Goal: Task Accomplishment & Management: Manage account settings

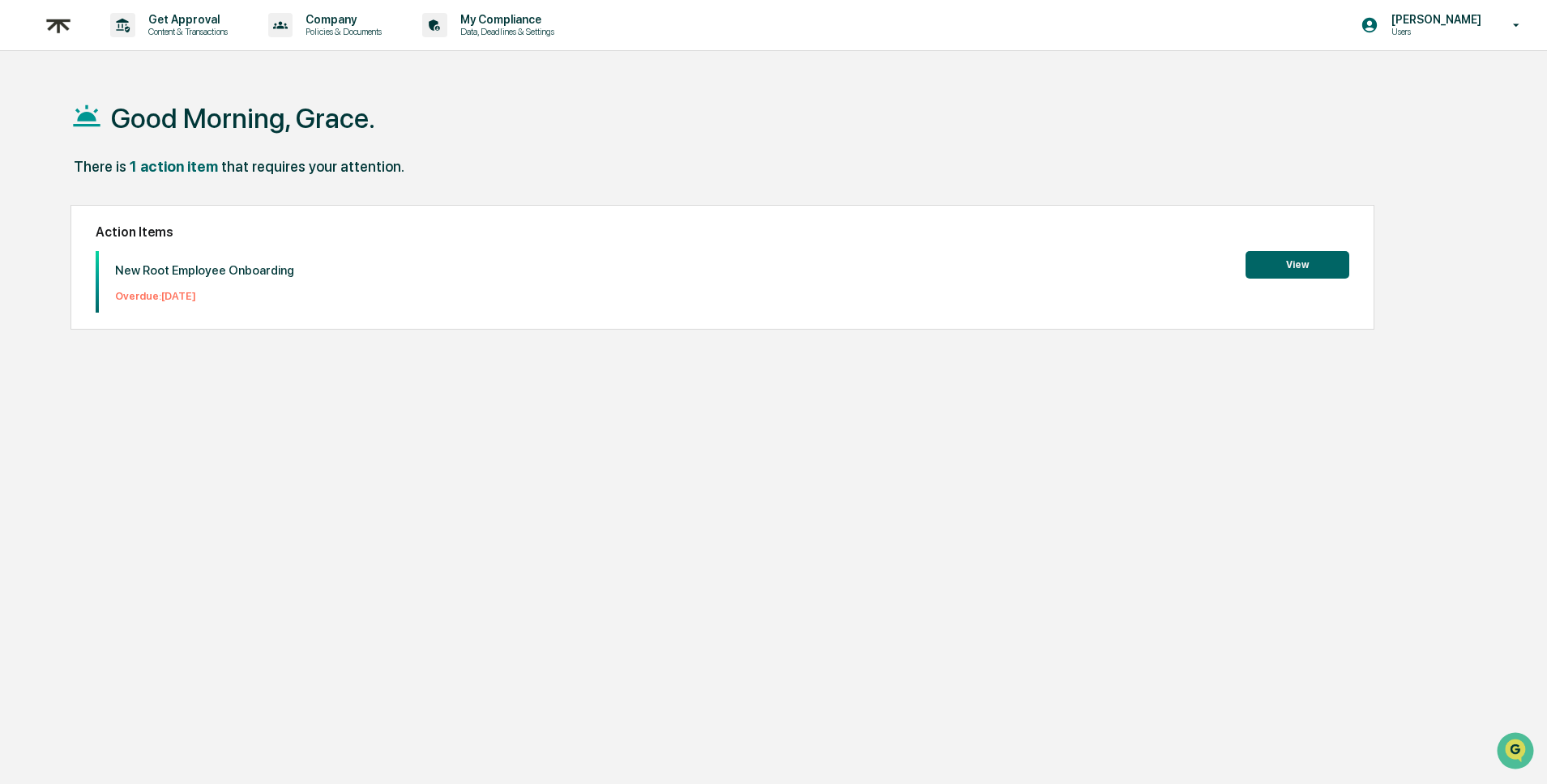
click at [1293, 262] on button "View" at bounding box center [1297, 265] width 104 height 28
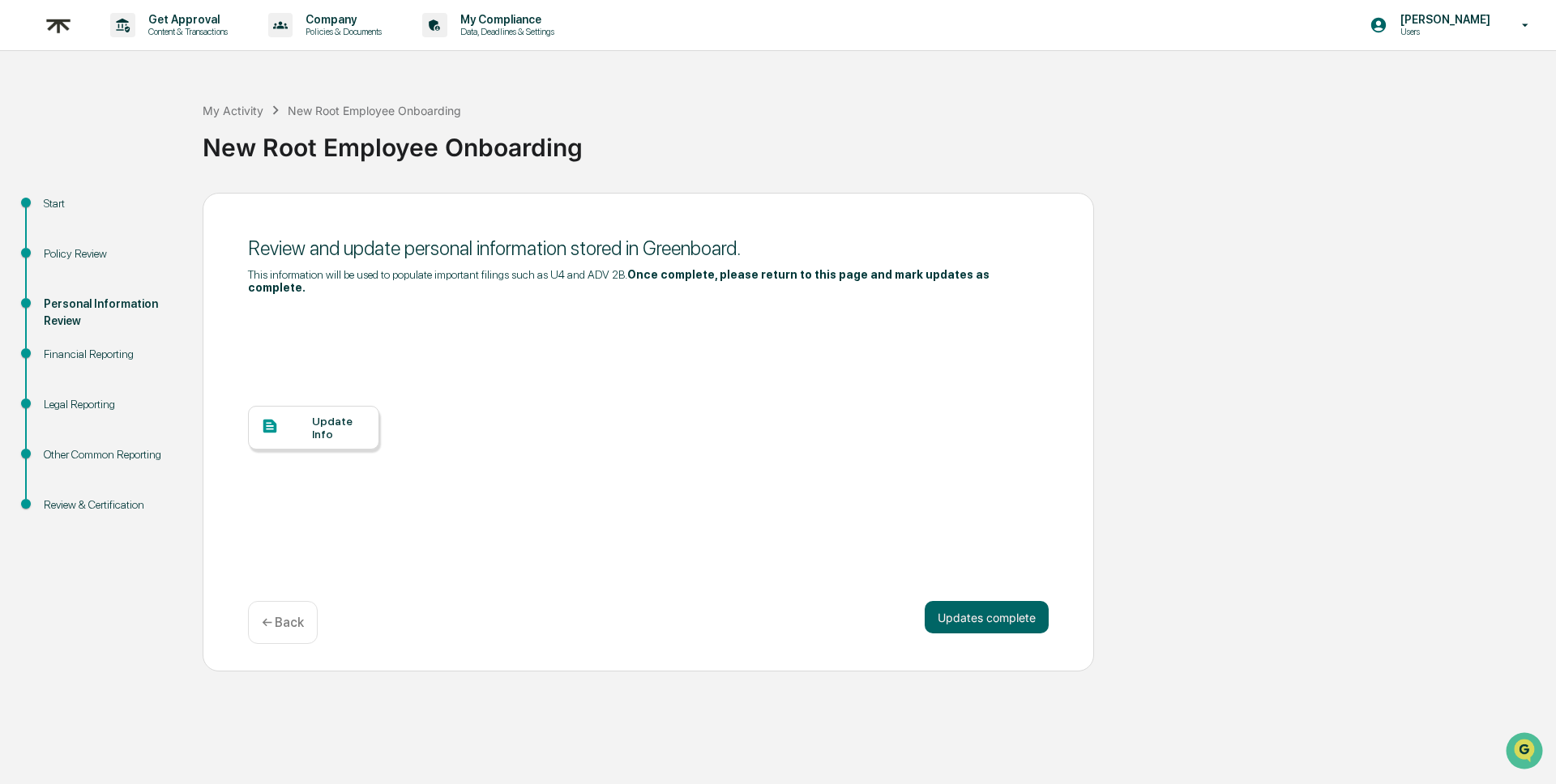
click at [58, 354] on div "Financial Reporting" at bounding box center [110, 354] width 133 height 17
click at [101, 357] on div "Financial Reporting" at bounding box center [110, 354] width 133 height 17
click at [95, 355] on div "Financial Reporting" at bounding box center [110, 354] width 133 height 17
drag, startPoint x: 34, startPoint y: 320, endPoint x: 73, endPoint y: 349, distance: 48.6
click at [33, 321] on div "Personal Information Review" at bounding box center [110, 323] width 159 height 50
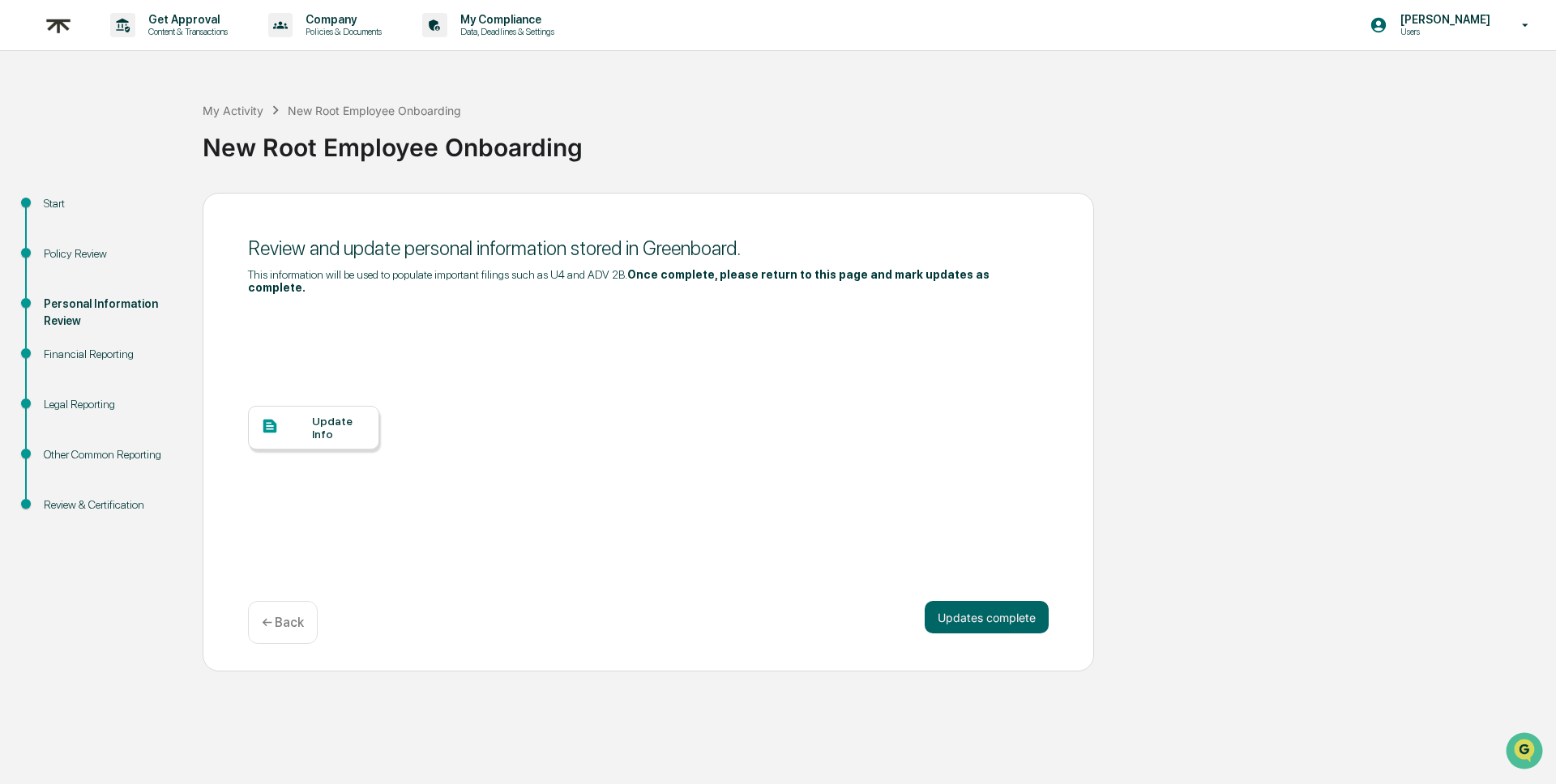
click at [82, 355] on div "Financial Reporting" at bounding box center [110, 354] width 133 height 17
click at [81, 355] on div "Financial Reporting" at bounding box center [110, 354] width 133 height 17
click at [90, 370] on div "Financial Reporting" at bounding box center [110, 374] width 159 height 50
click at [331, 430] on div "Update Info" at bounding box center [338, 428] width 55 height 26
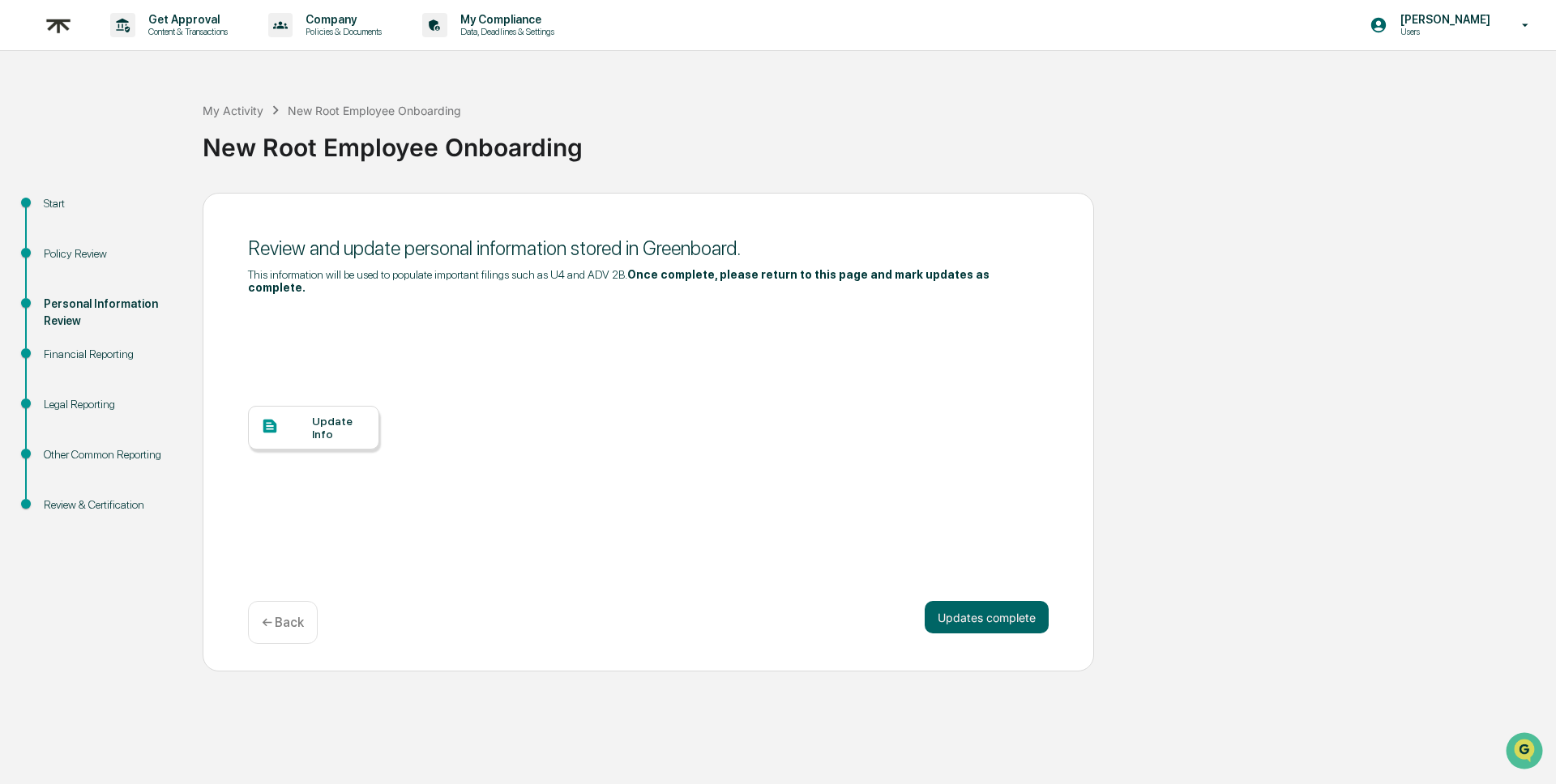
click at [95, 346] on div "Financial Reporting" at bounding box center [110, 354] width 133 height 17
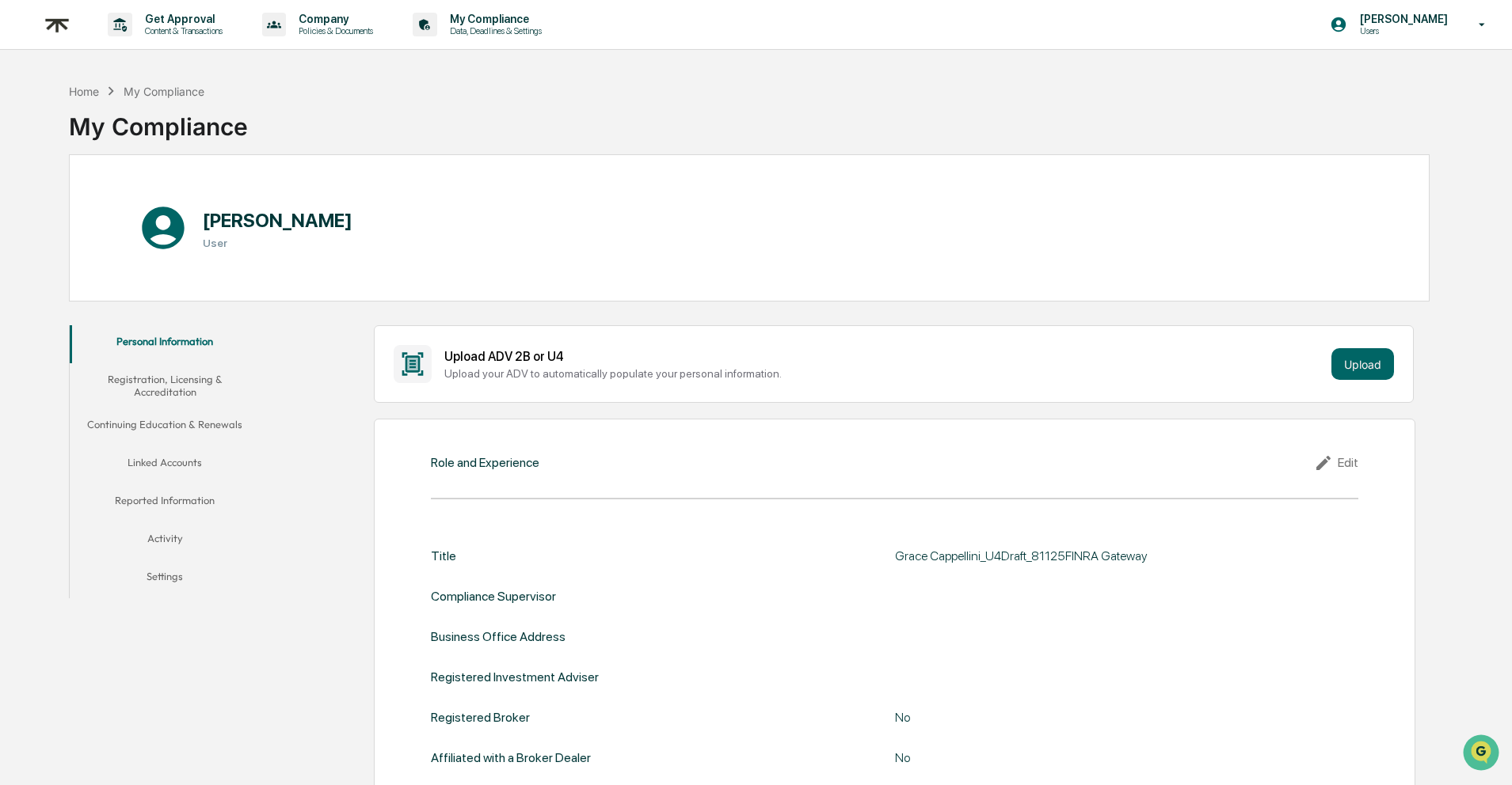
click at [150, 382] on button "Registration, Licensing & Accreditation" at bounding box center [164, 386] width 190 height 45
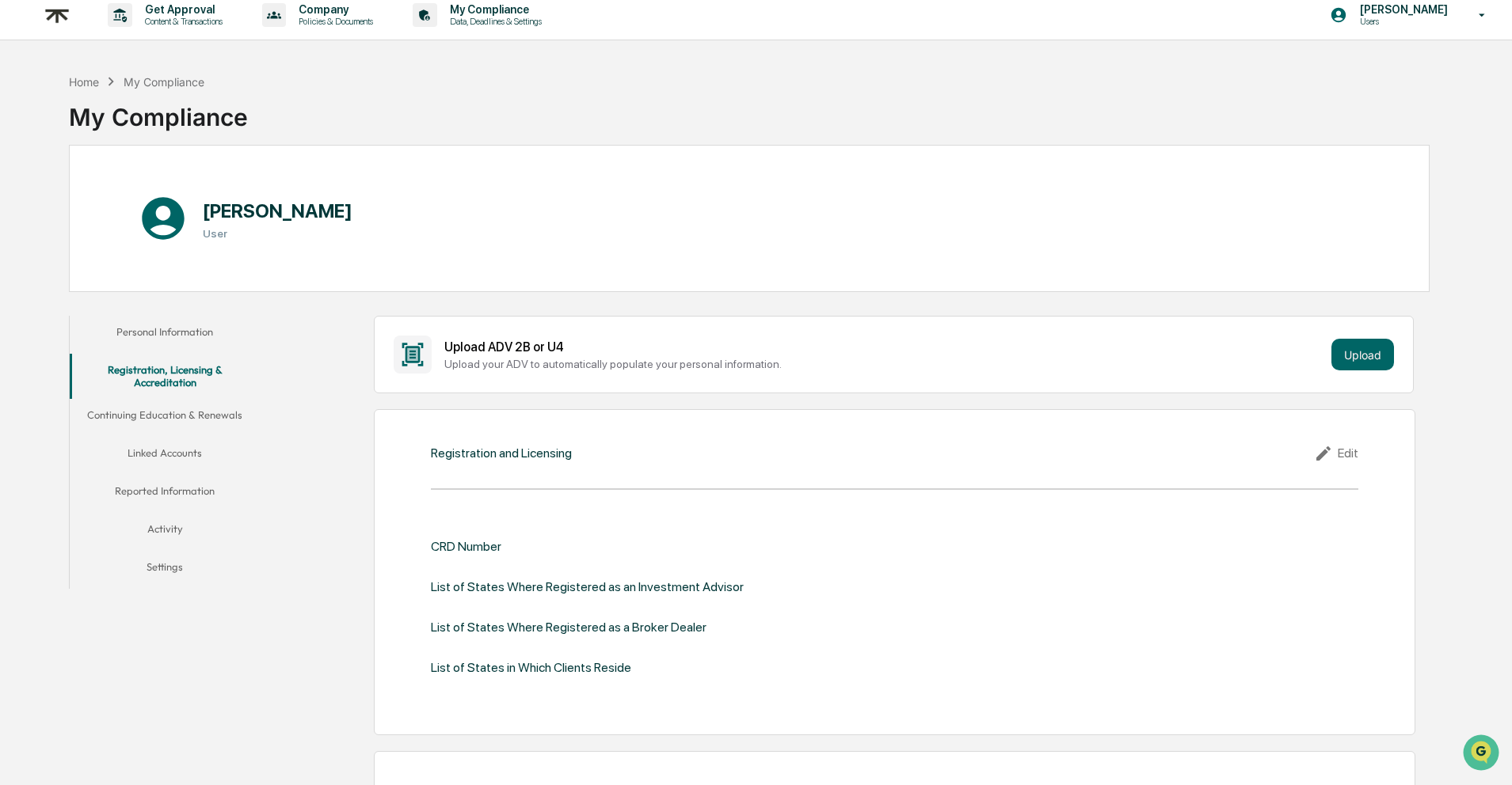
scroll to position [13, 0]
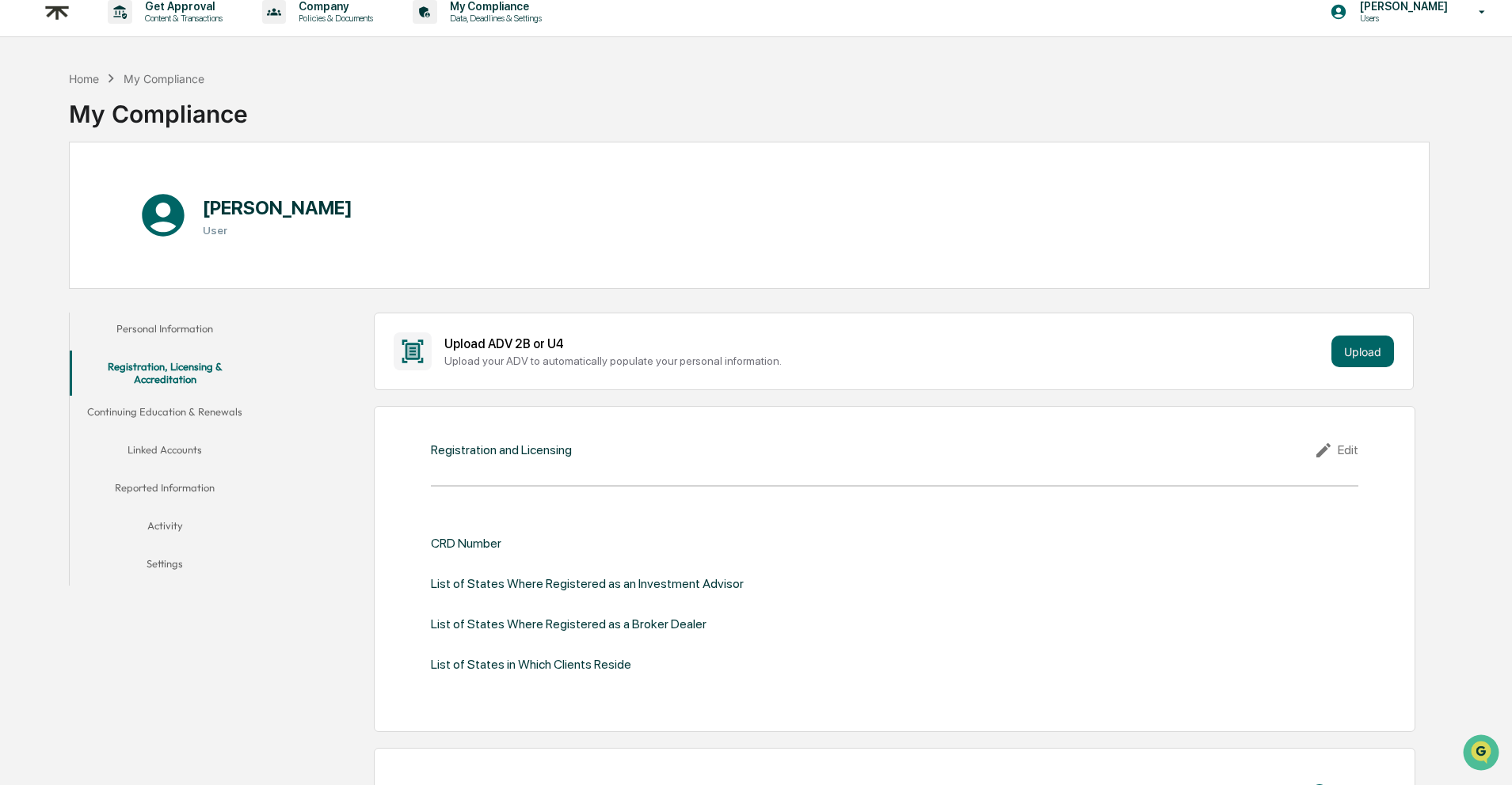
click at [168, 417] on button "Continuing Education & Renewals" at bounding box center [164, 415] width 190 height 38
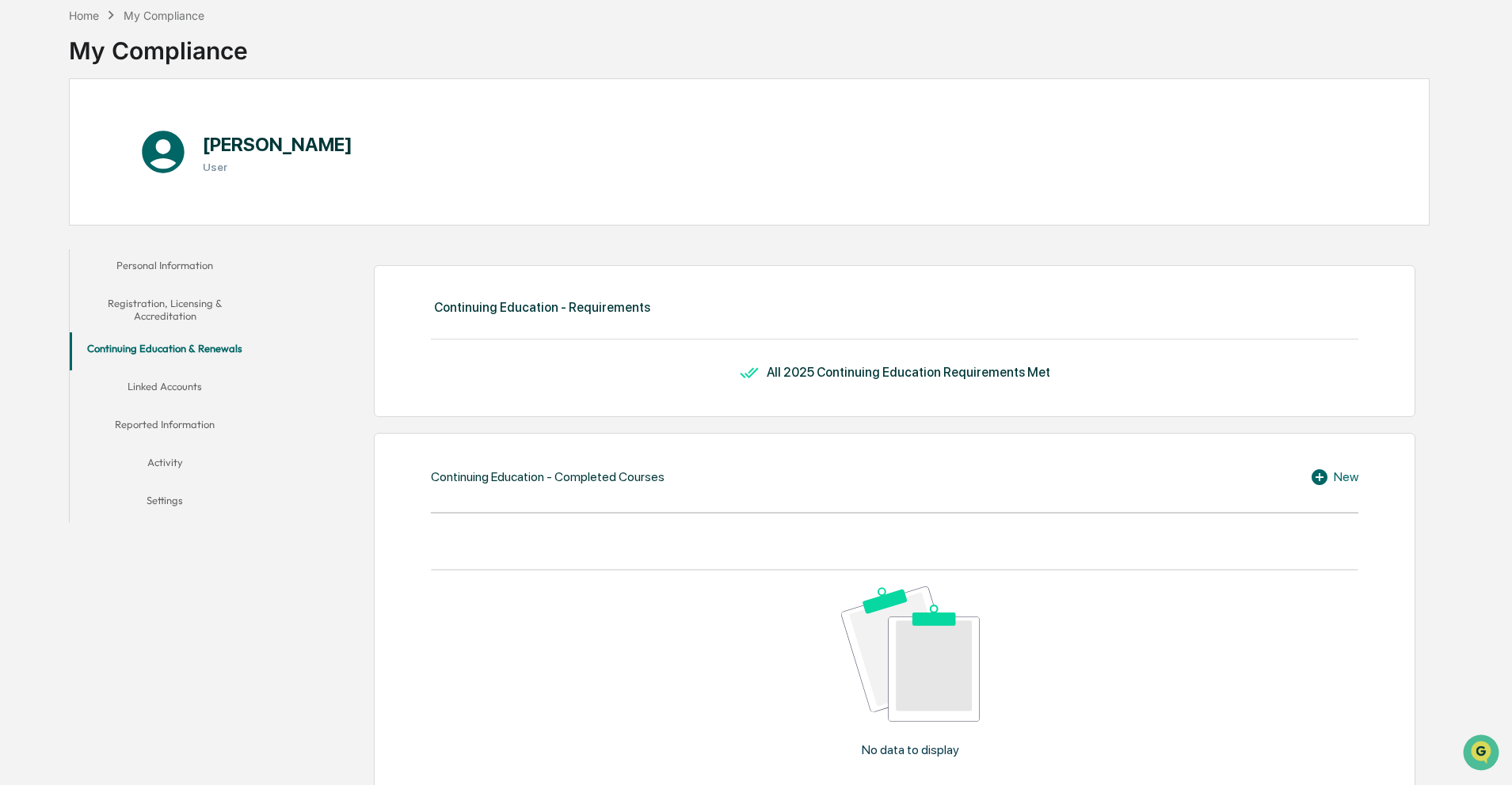
click at [168, 394] on button "Linked Accounts" at bounding box center [164, 389] width 190 height 38
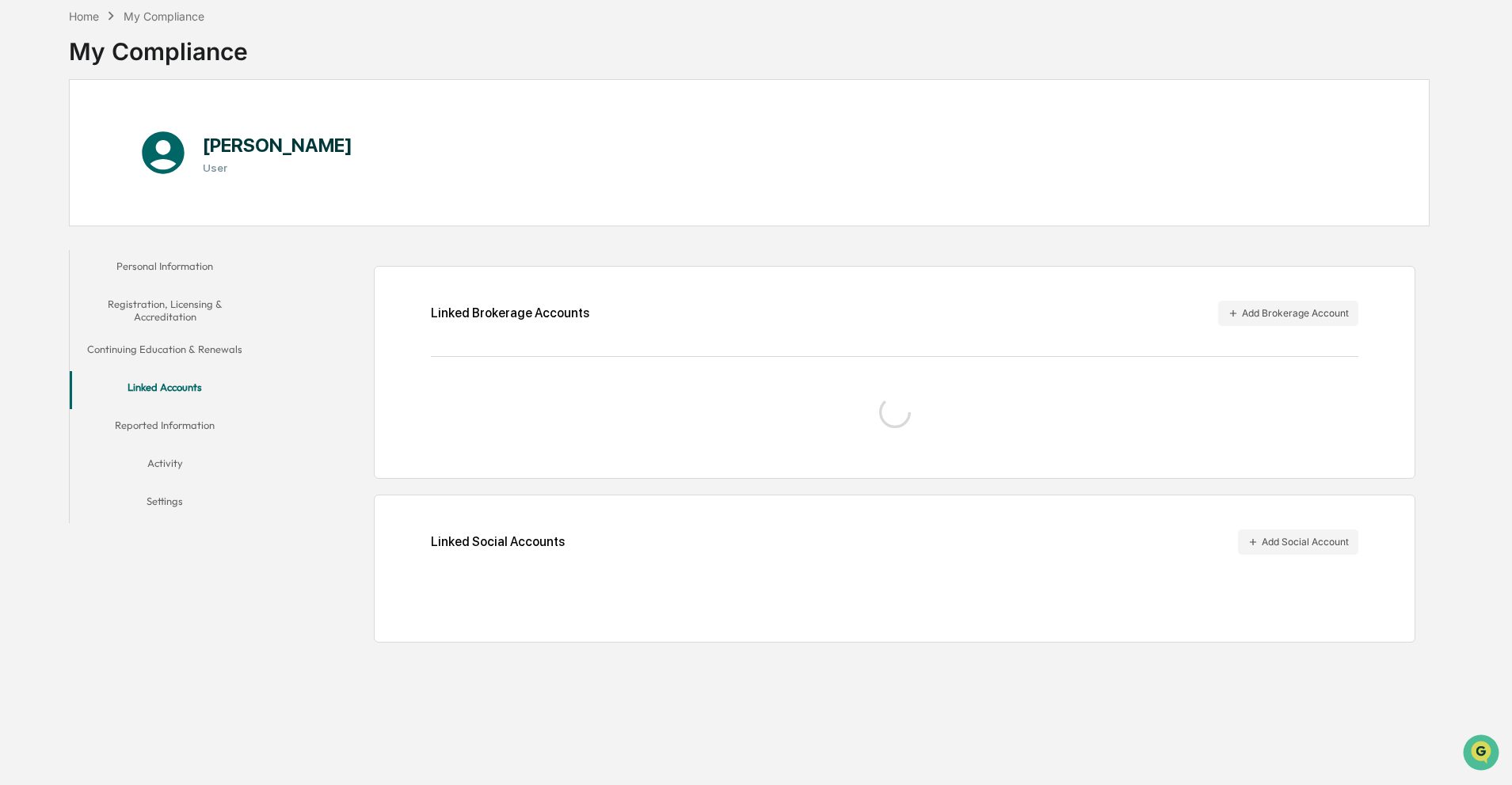
scroll to position [75, 0]
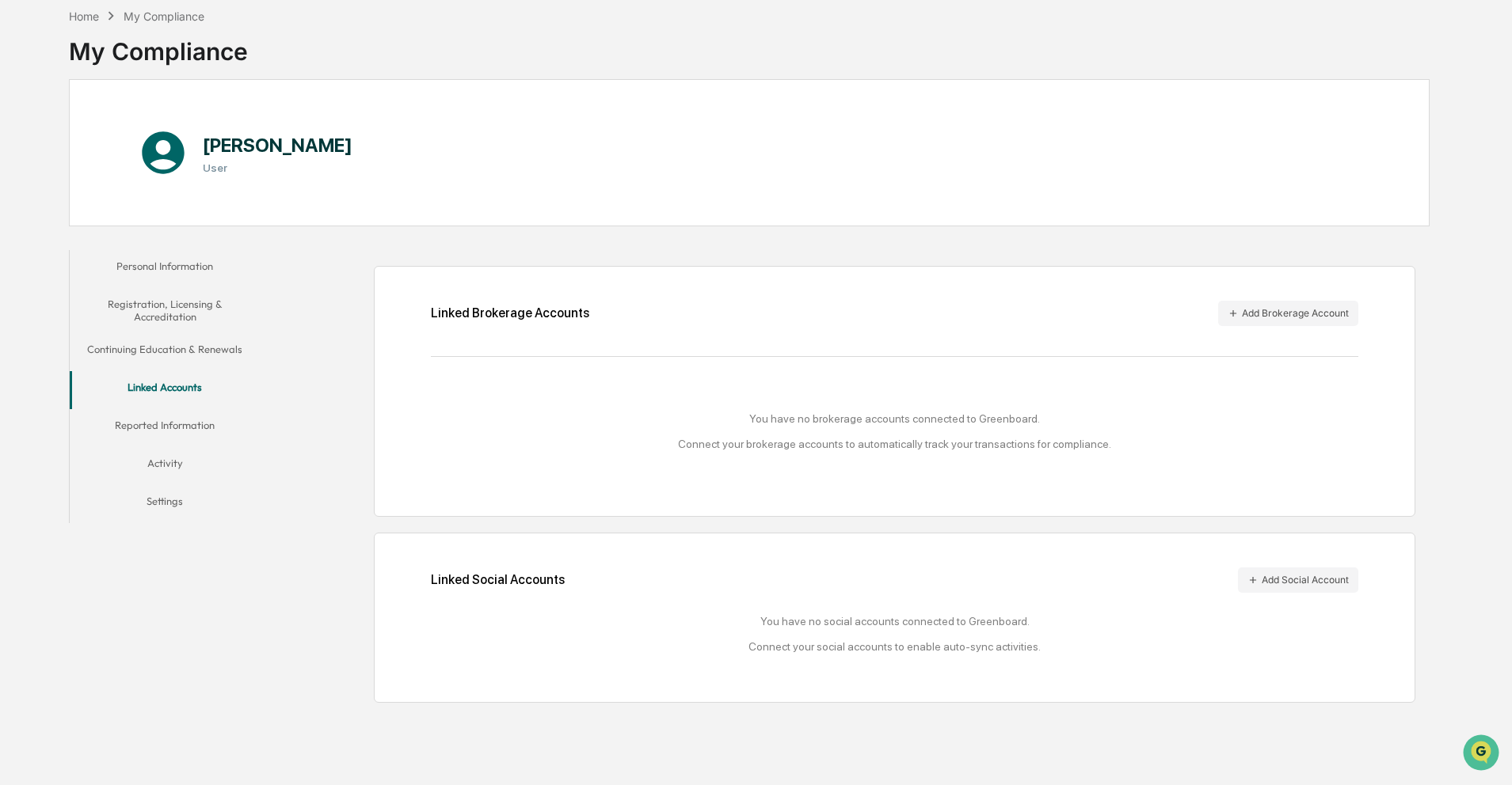
click at [176, 420] on button "Reported Information" at bounding box center [164, 428] width 190 height 38
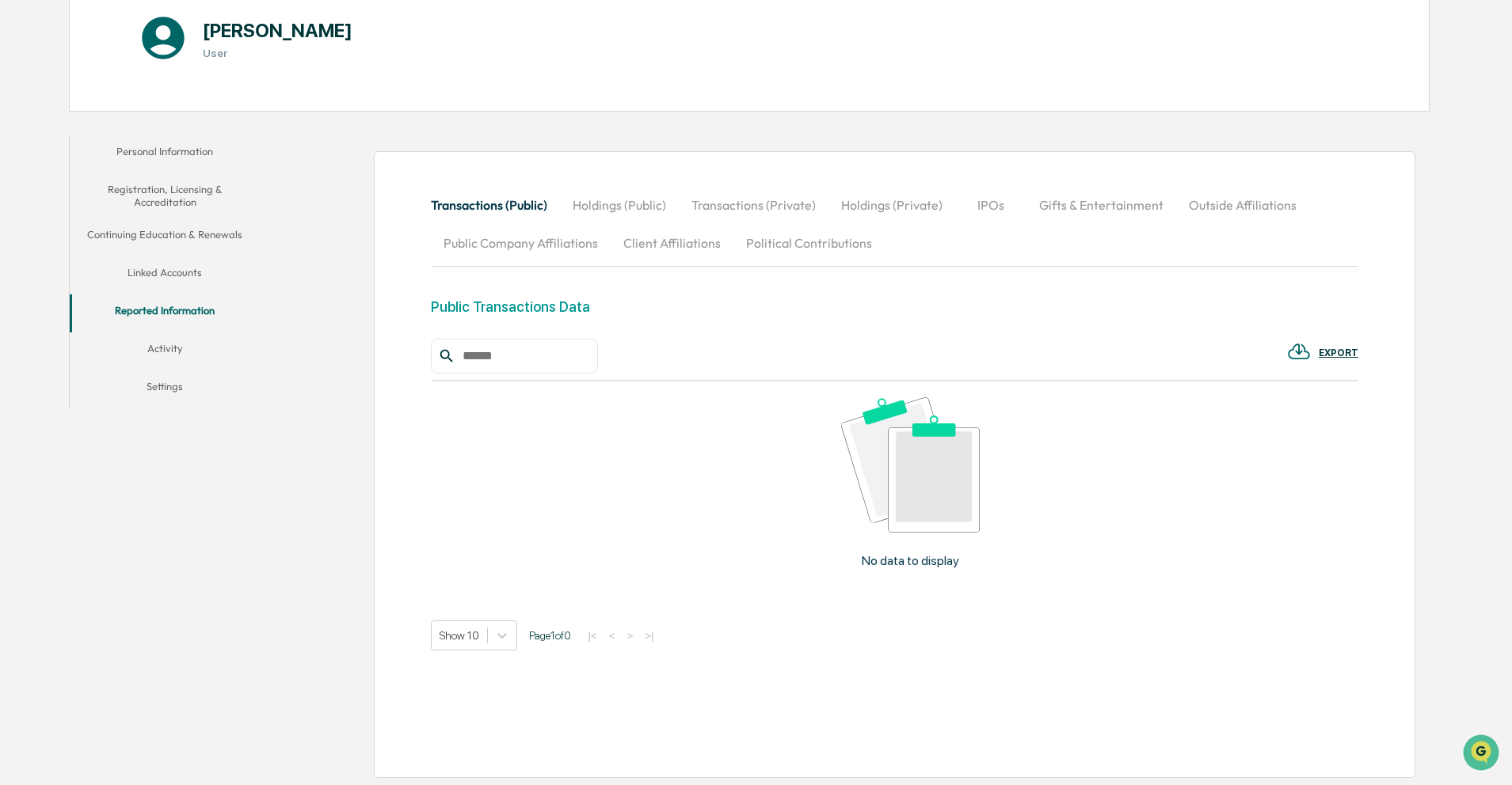
click at [172, 266] on button "Linked Accounts" at bounding box center [164, 276] width 190 height 38
